Goal: Information Seeking & Learning: Find specific fact

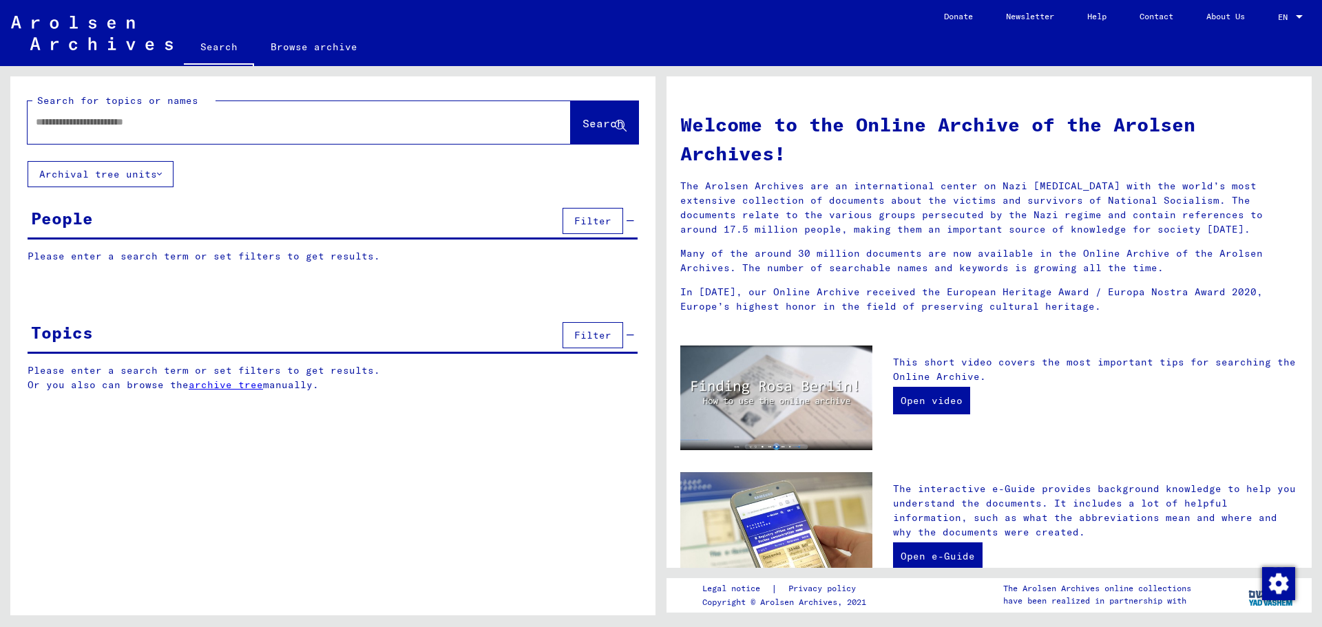
click at [244, 125] on input "text" at bounding box center [283, 122] width 494 height 14
type input "**********"
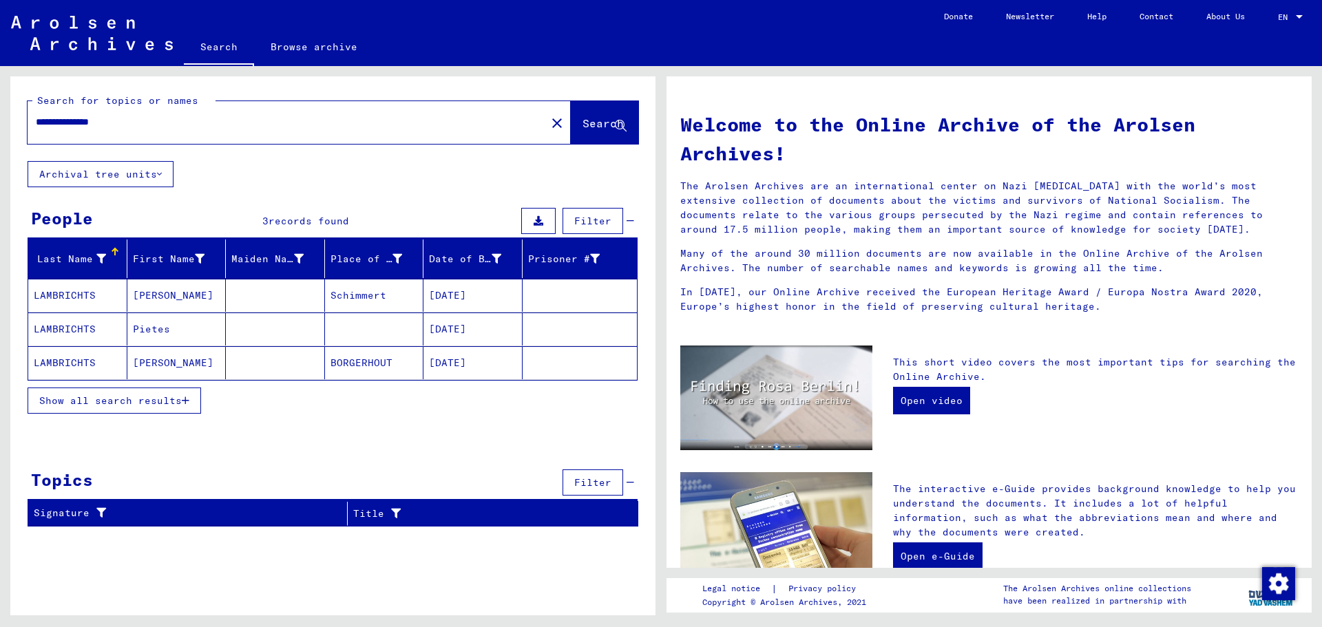
click at [189, 407] on button "Show all search results" at bounding box center [115, 401] width 174 height 26
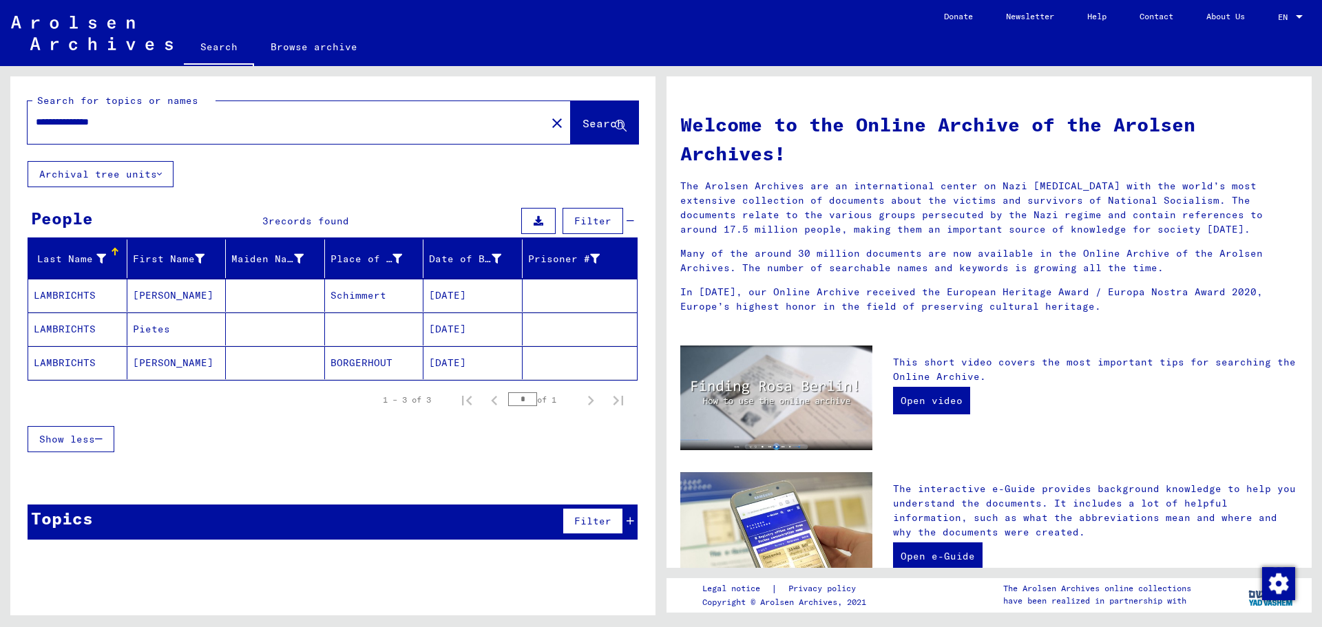
click at [187, 298] on mat-cell "[PERSON_NAME]" at bounding box center [176, 295] width 99 height 33
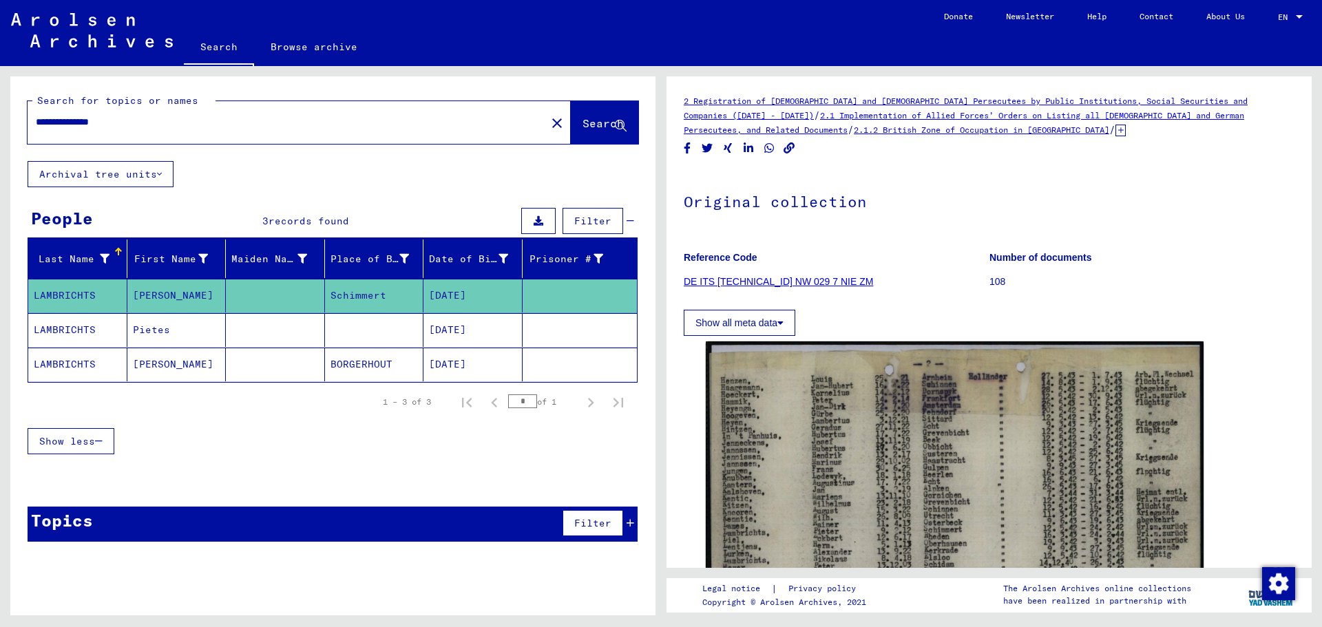
click at [995, 131] on div "2 Registration of [DEMOGRAPHIC_DATA] and [DEMOGRAPHIC_DATA] Persecutees by Publ…" at bounding box center [989, 115] width 611 height 43
click at [1115, 132] on icon at bounding box center [1120, 131] width 10 height 12
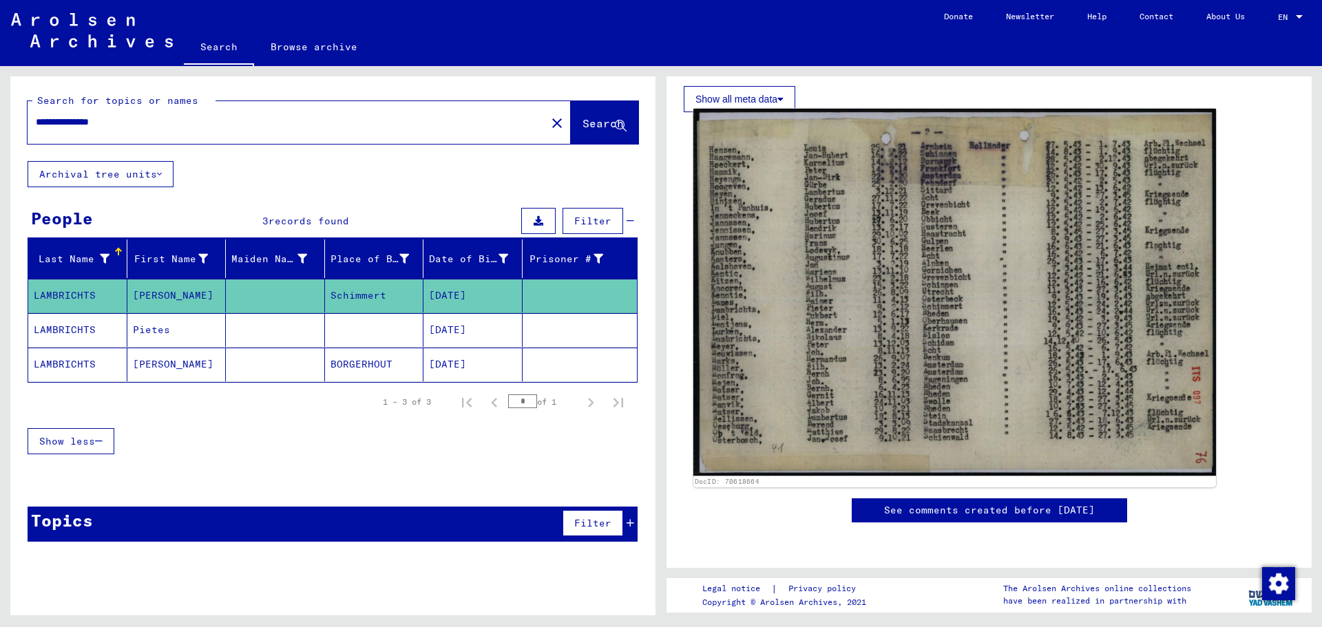
click at [879, 293] on img at bounding box center [954, 292] width 523 height 367
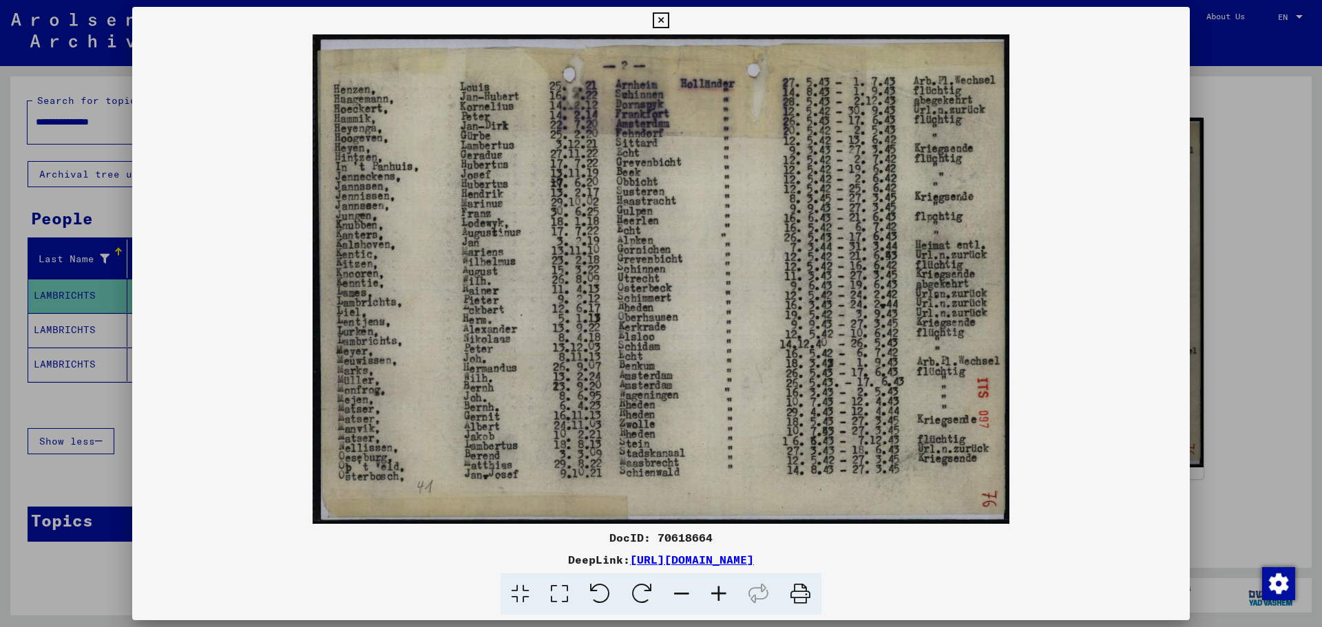
click at [660, 19] on icon at bounding box center [661, 20] width 16 height 17
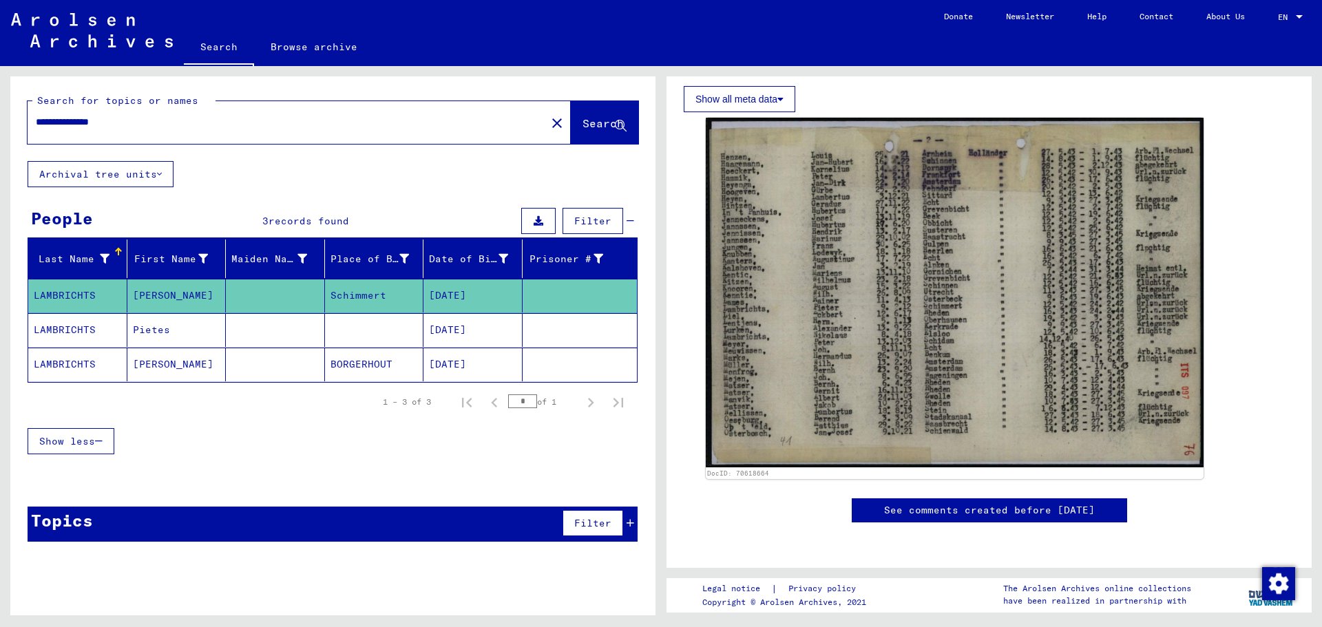
click at [113, 325] on mat-cell "LAMBRICHTS" at bounding box center [77, 330] width 99 height 34
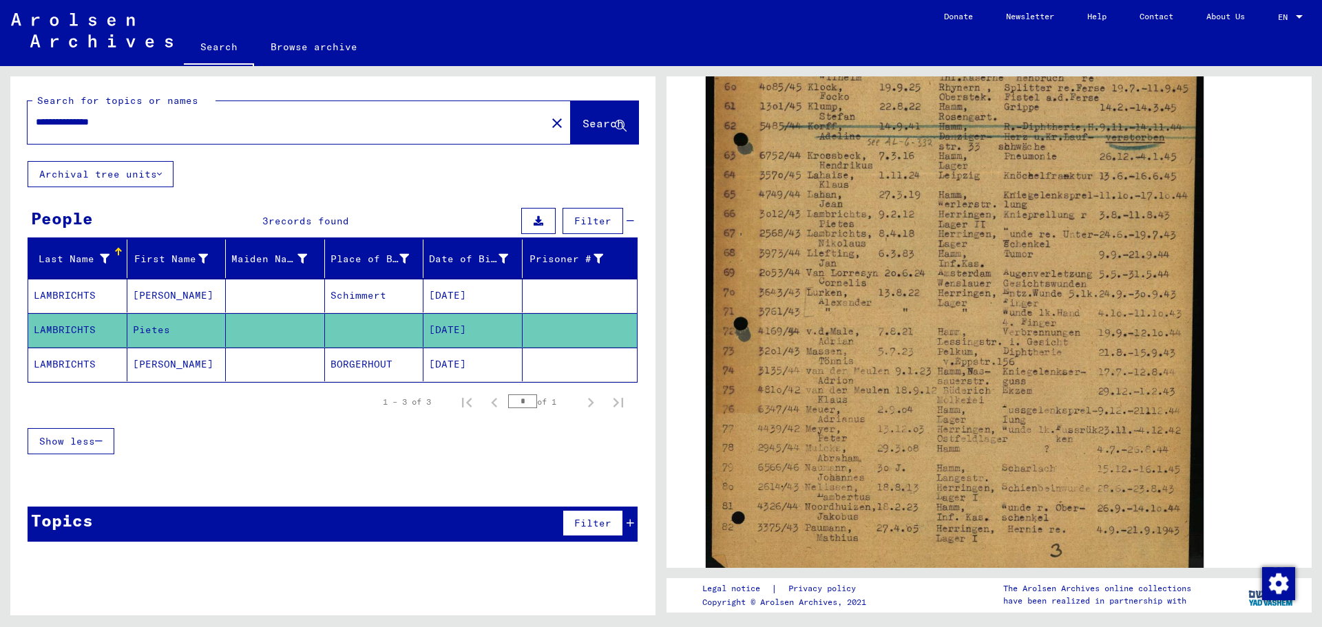
scroll to position [474, 0]
